Goal: Task Accomplishment & Management: Manage account settings

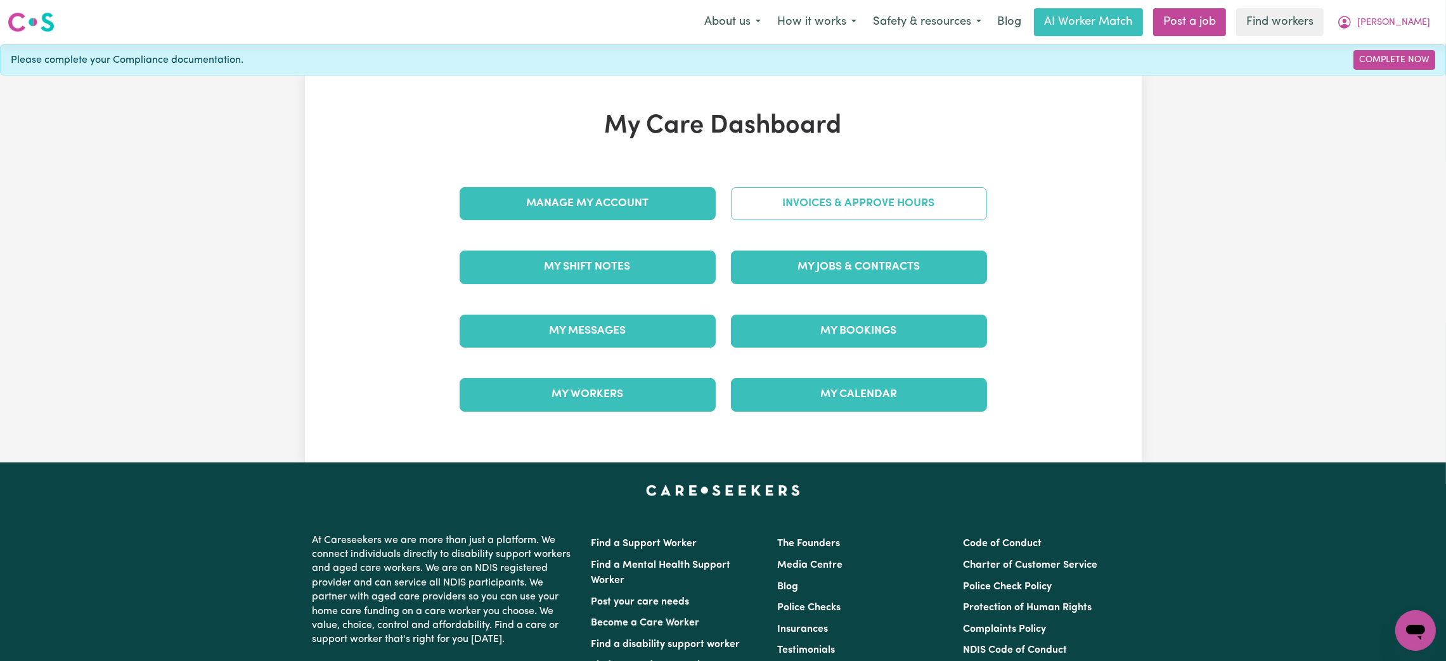
click at [733, 197] on link "Invoices & Approve Hours" at bounding box center [859, 203] width 256 height 33
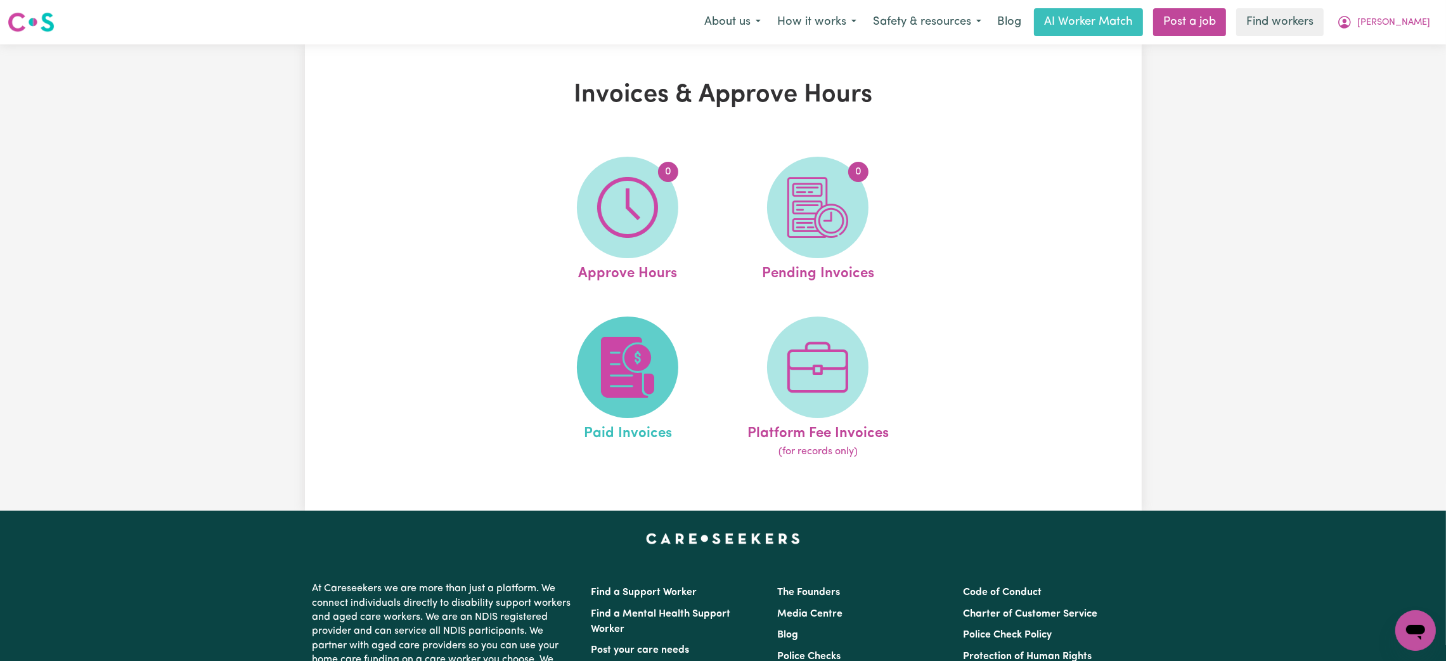
click at [636, 372] on img at bounding box center [627, 367] width 61 height 61
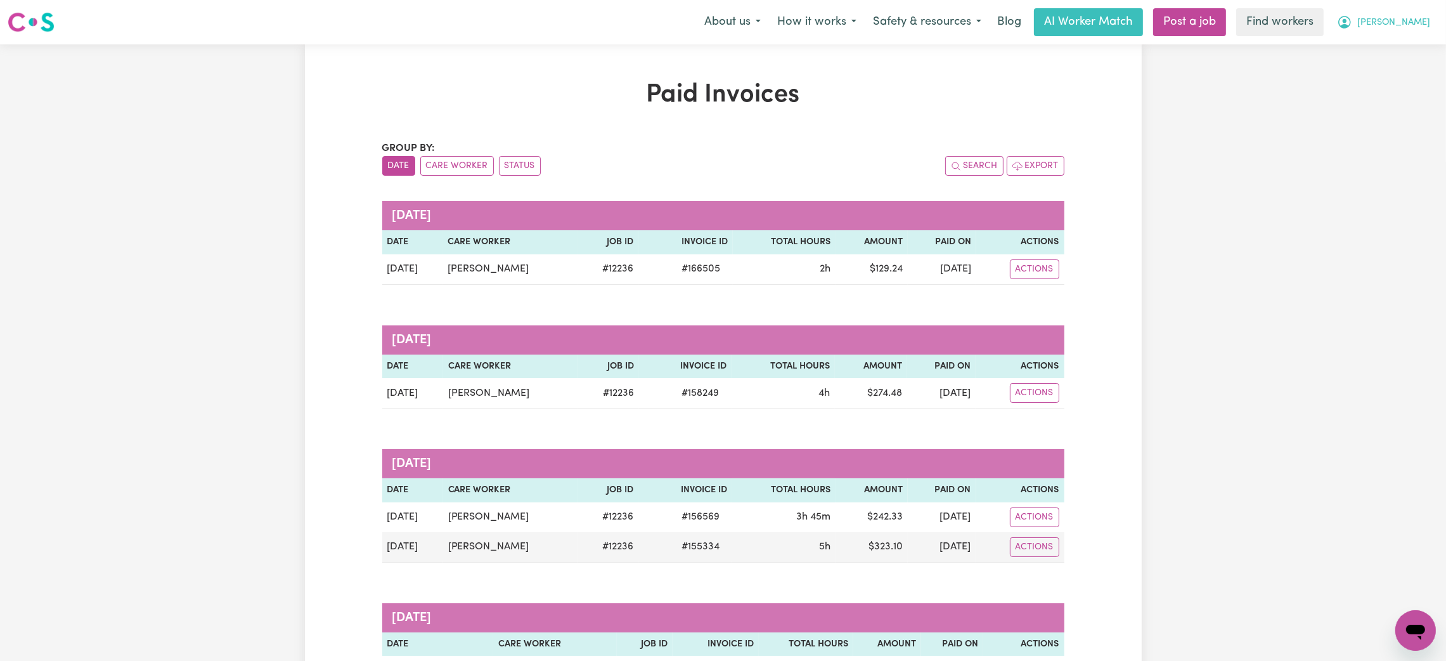
click at [1416, 29] on span "[PERSON_NAME]" at bounding box center [1393, 23] width 73 height 14
click at [1382, 53] on link "My Dashboard" at bounding box center [1388, 49] width 100 height 24
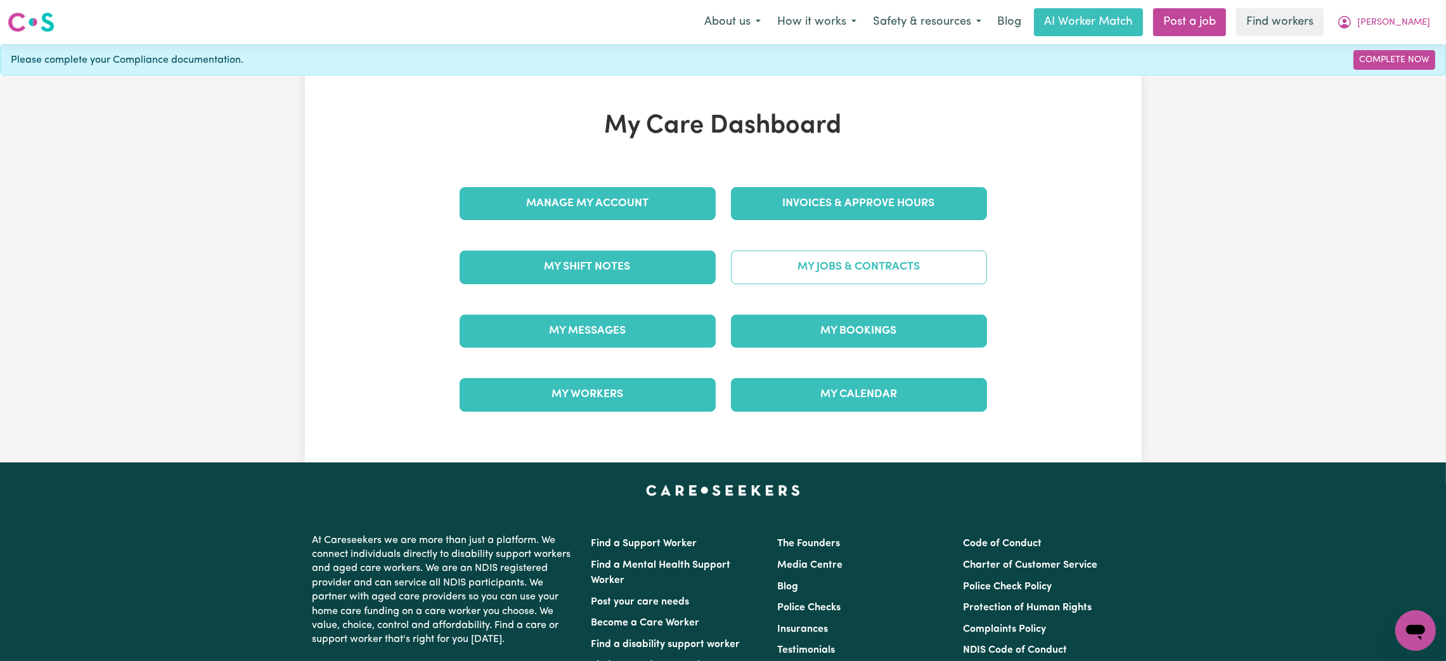
click at [923, 279] on link "My Jobs & Contracts" at bounding box center [859, 266] width 256 height 33
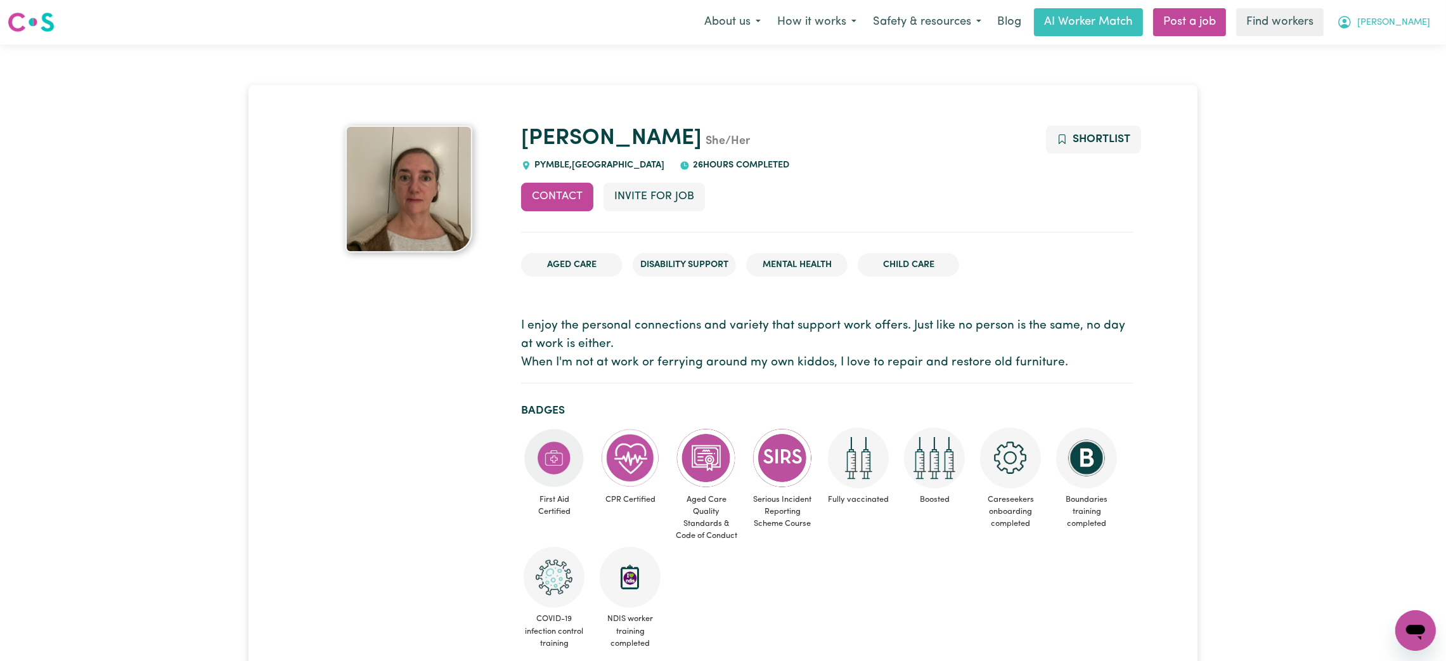
click at [1423, 24] on button "[PERSON_NAME]" at bounding box center [1384, 22] width 110 height 27
click at [1387, 80] on link "Logout" at bounding box center [1388, 73] width 100 height 24
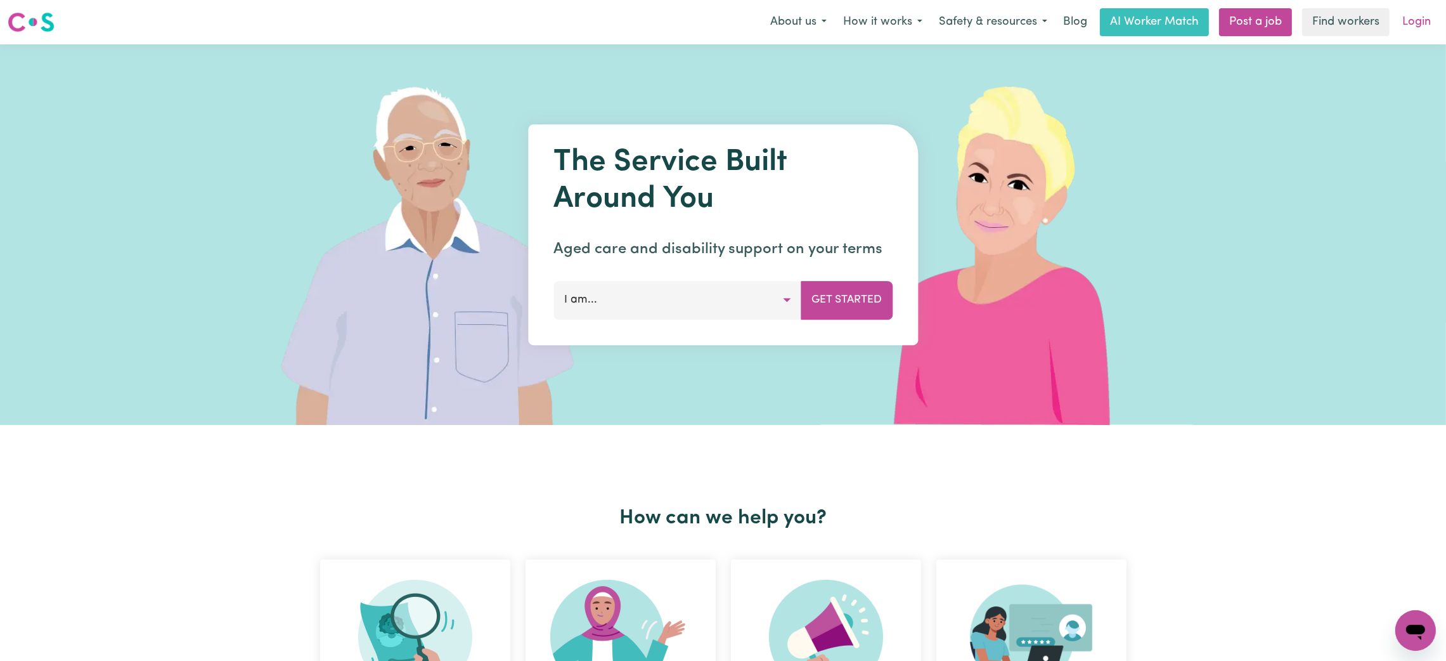
click at [1416, 29] on link "Login" at bounding box center [1417, 22] width 44 height 28
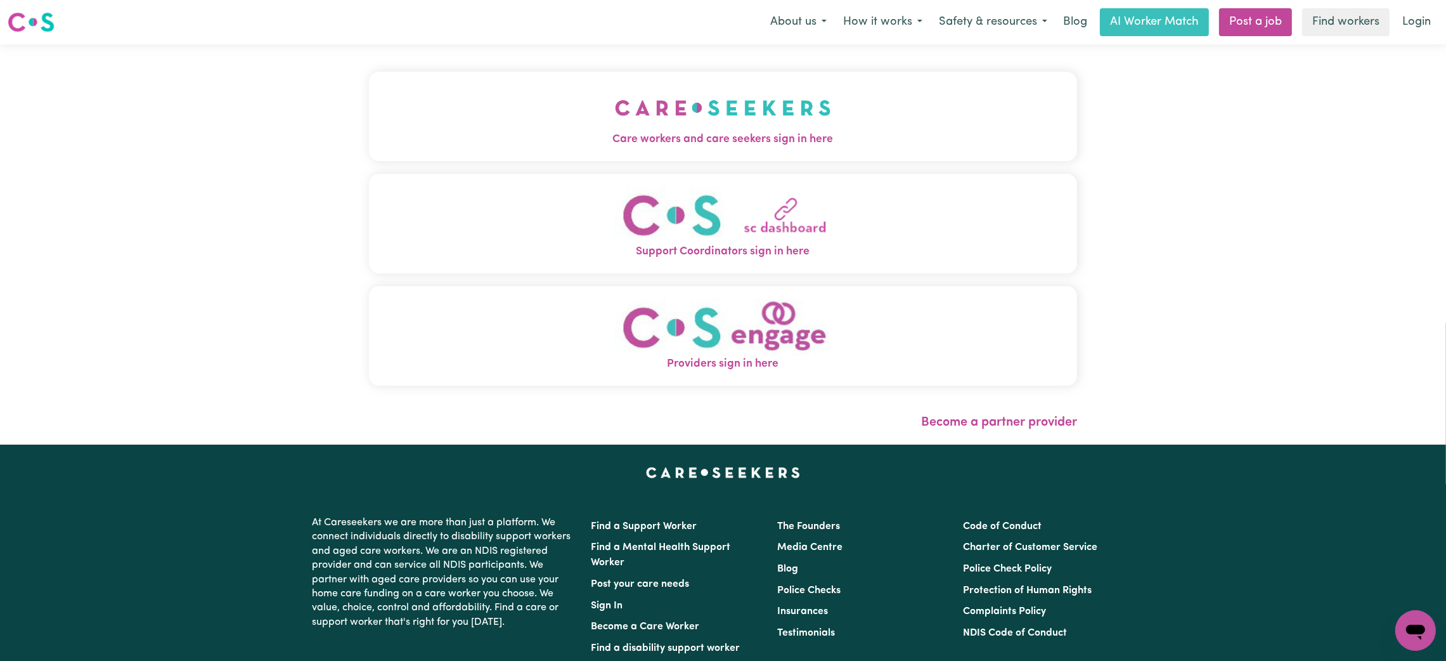
click at [673, 197] on button "Support Coordinators sign in here" at bounding box center [723, 224] width 708 height 100
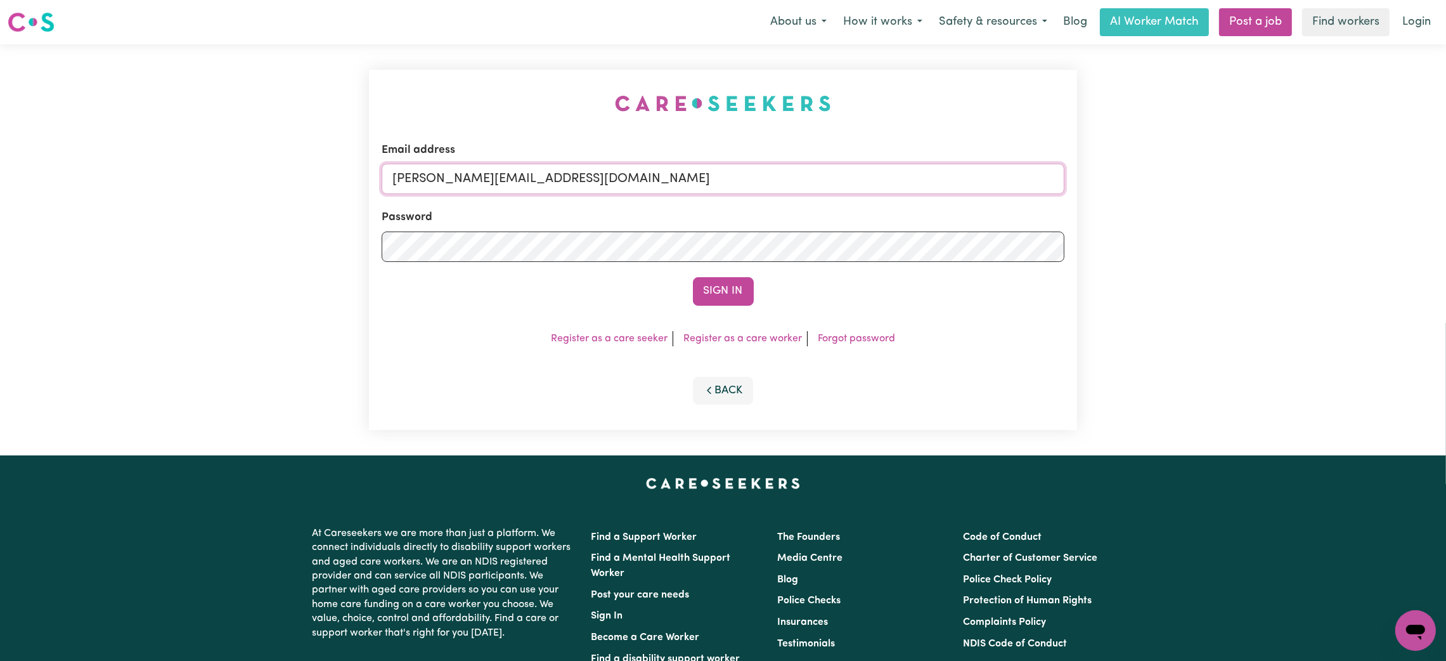
click at [494, 185] on input "mikayla+engage@careseekers.com.au" at bounding box center [723, 179] width 683 height 30
drag, startPoint x: 460, startPoint y: 182, endPoint x: 809, endPoint y: 205, distance: 350.1
click at [809, 205] on form "Email address superuser~mikayla@careseekers.com.au Password Sign In" at bounding box center [723, 224] width 683 height 164
type input "superuser~NoahSerrano@careseekers.com.au"
click at [730, 294] on button "Sign In" at bounding box center [723, 291] width 61 height 28
